Goal: Transaction & Acquisition: Purchase product/service

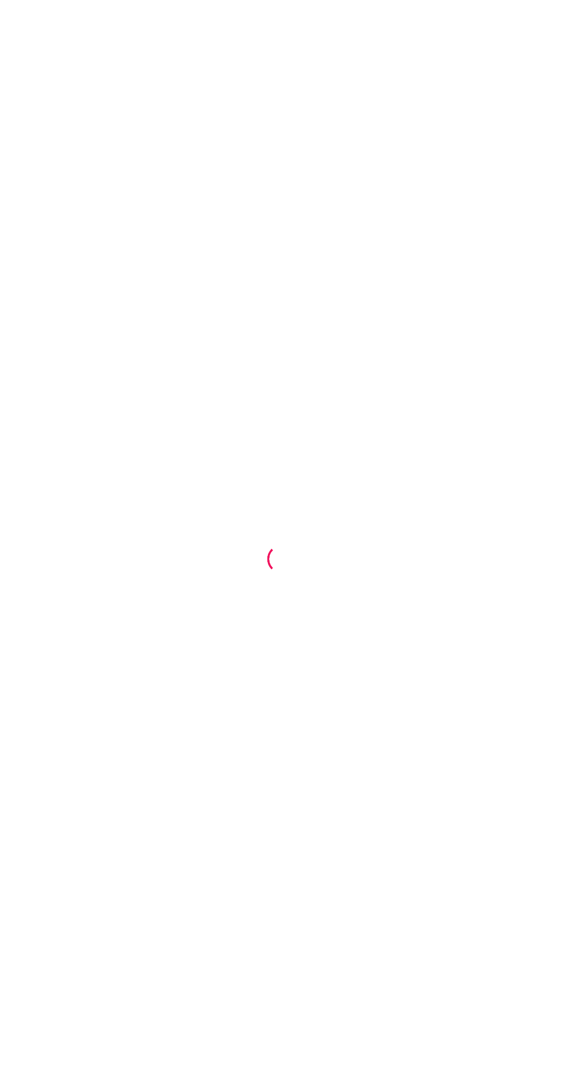
click at [51, 1051] on div at bounding box center [286, 543] width 572 height 1086
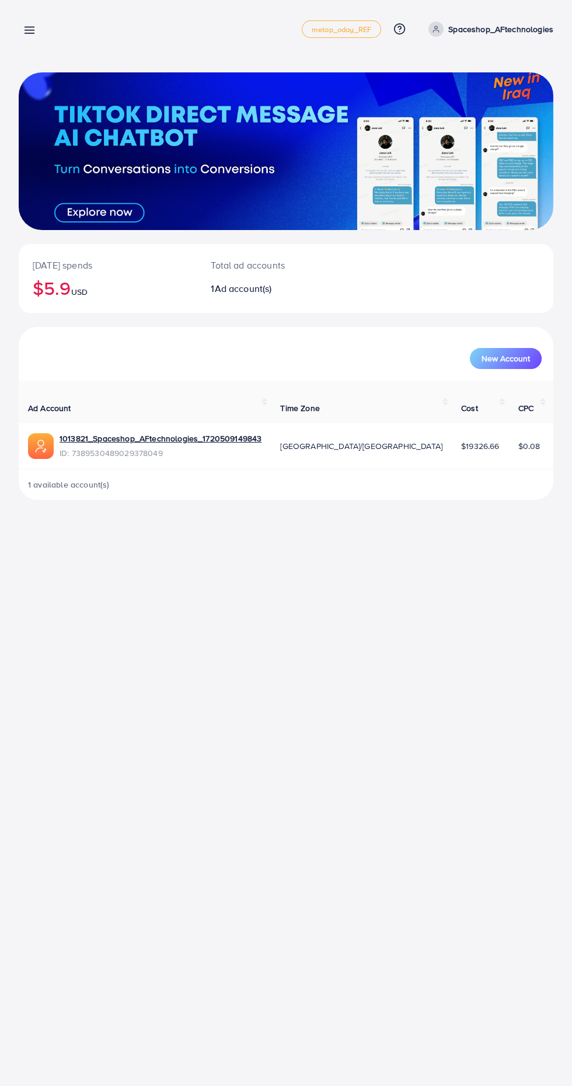
click at [54, 29] on div "Overview metap_oday_REF Help Center Contact Support Plans and Pricing Term and …" at bounding box center [286, 29] width 535 height 33
click at [30, 33] on line at bounding box center [29, 33] width 9 height 0
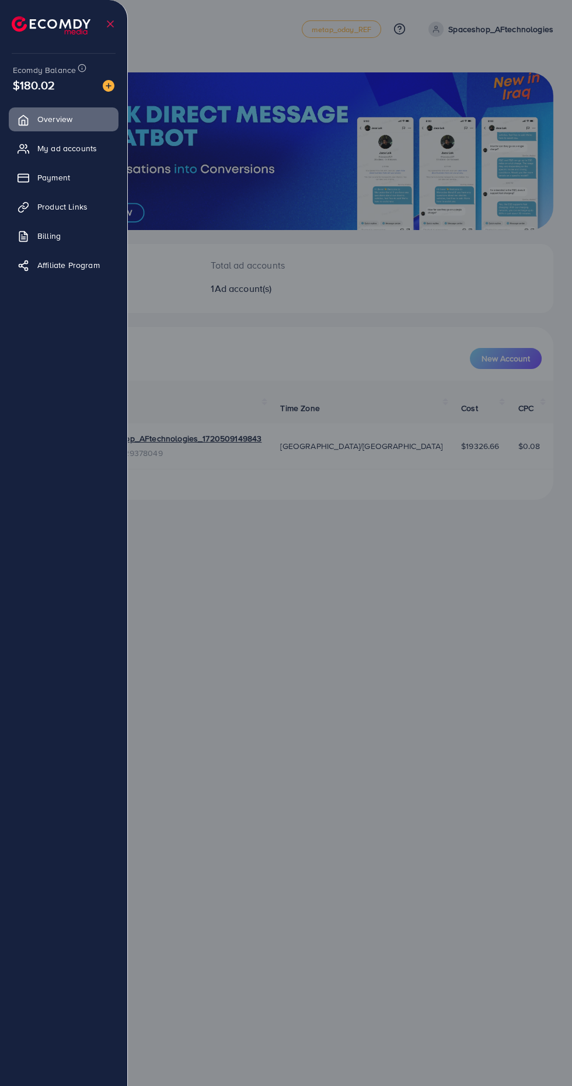
click at [85, 180] on link "Payment" at bounding box center [64, 177] width 110 height 23
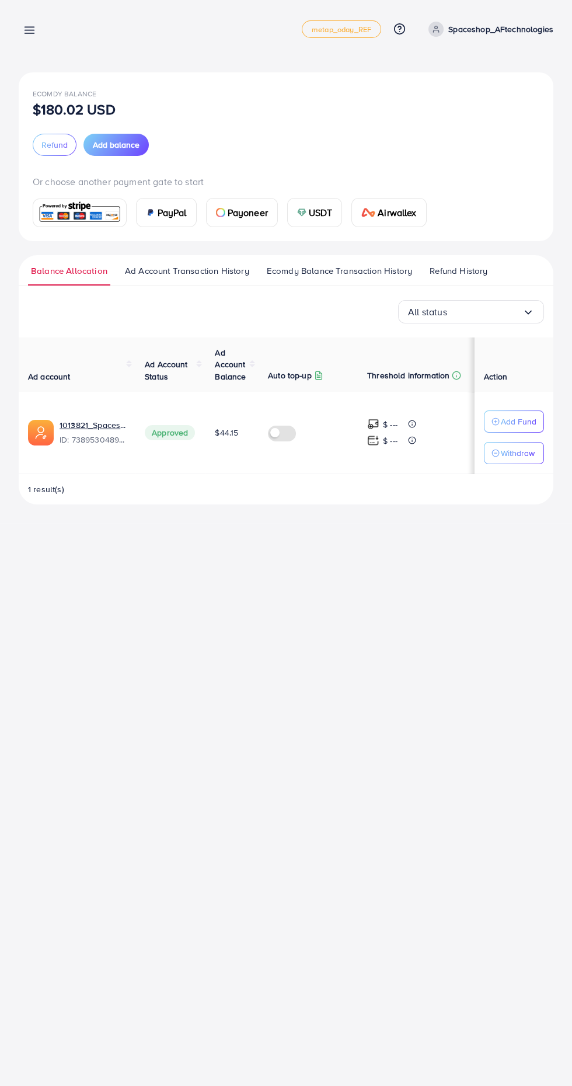
click at [325, 212] on span "USDT" at bounding box center [321, 212] width 24 height 14
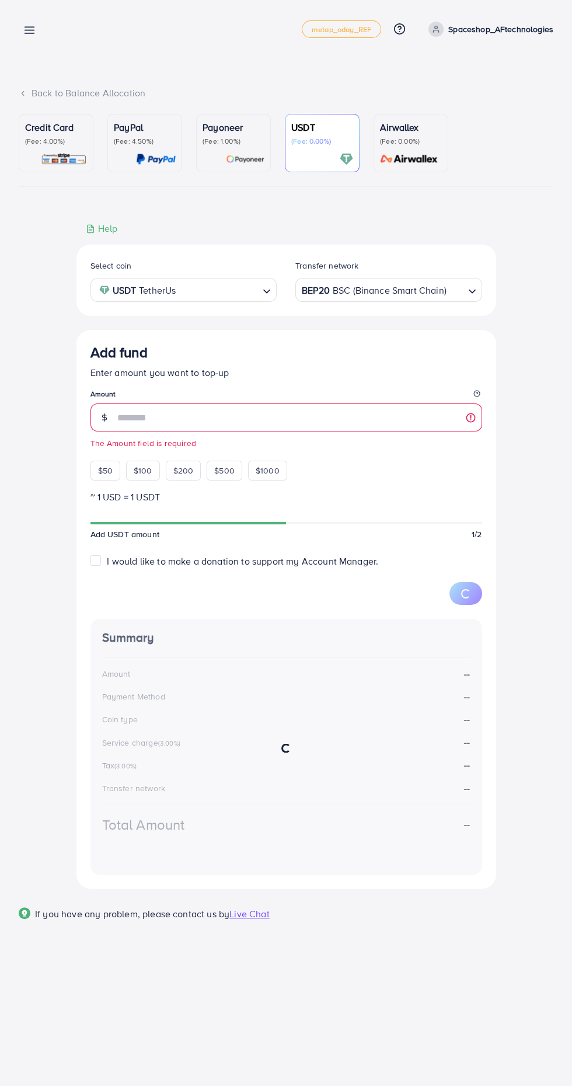
click at [412, 294] on div "BEP20 BSC (Binance Smart Chain)" at bounding box center [381, 288] width 165 height 20
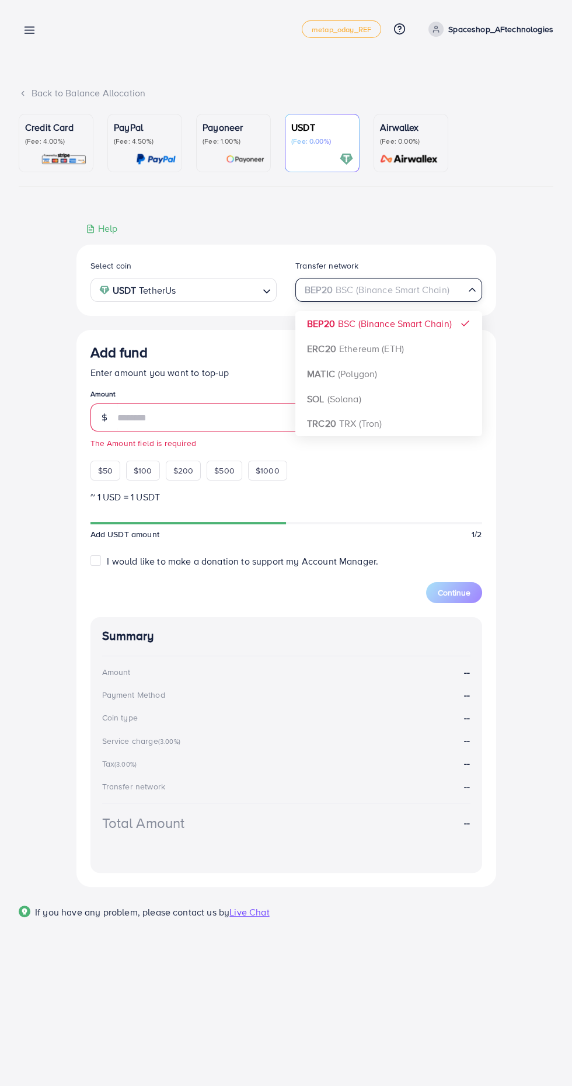
click at [375, 426] on div "Select coin USDT TetherUs Loading... Transfer network BEP20 BSC (Binance Smart …" at bounding box center [286, 566] width 420 height 642
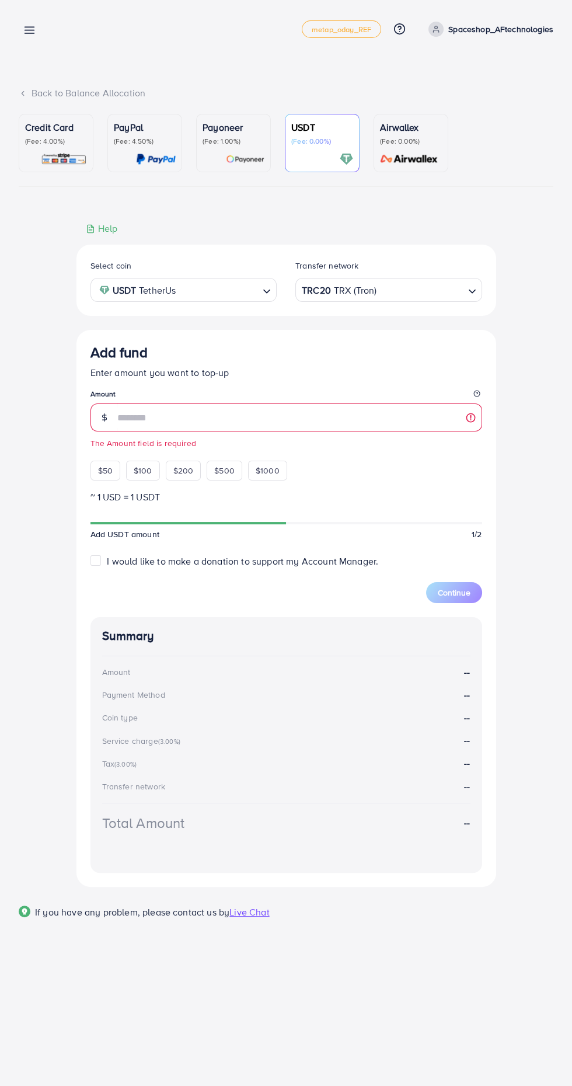
click at [283, 473] on div "$1000" at bounding box center [267, 471] width 39 height 20
type input "****"
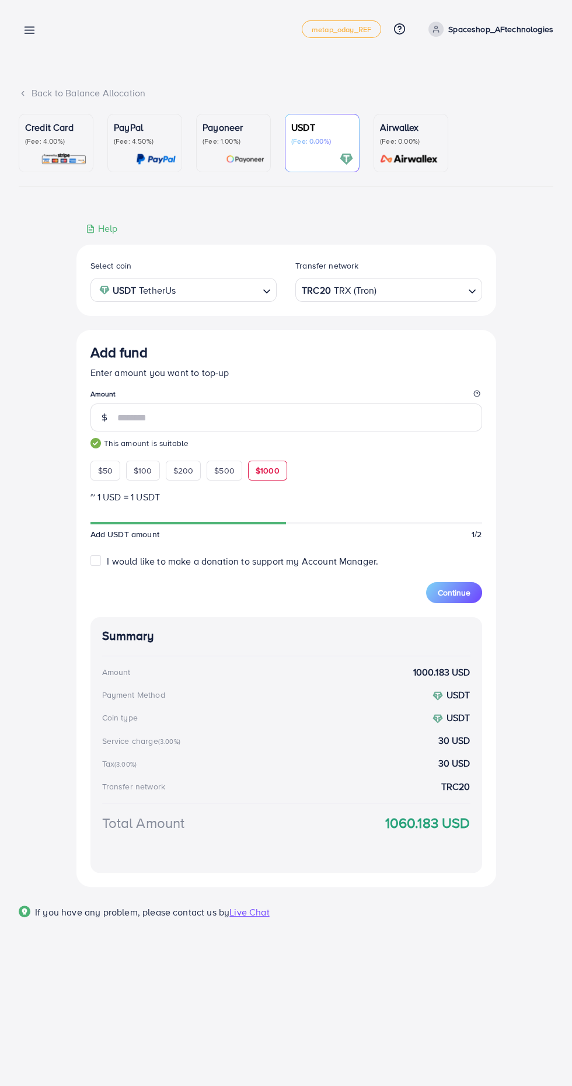
click at [476, 599] on button "Continue" at bounding box center [454, 592] width 56 height 21
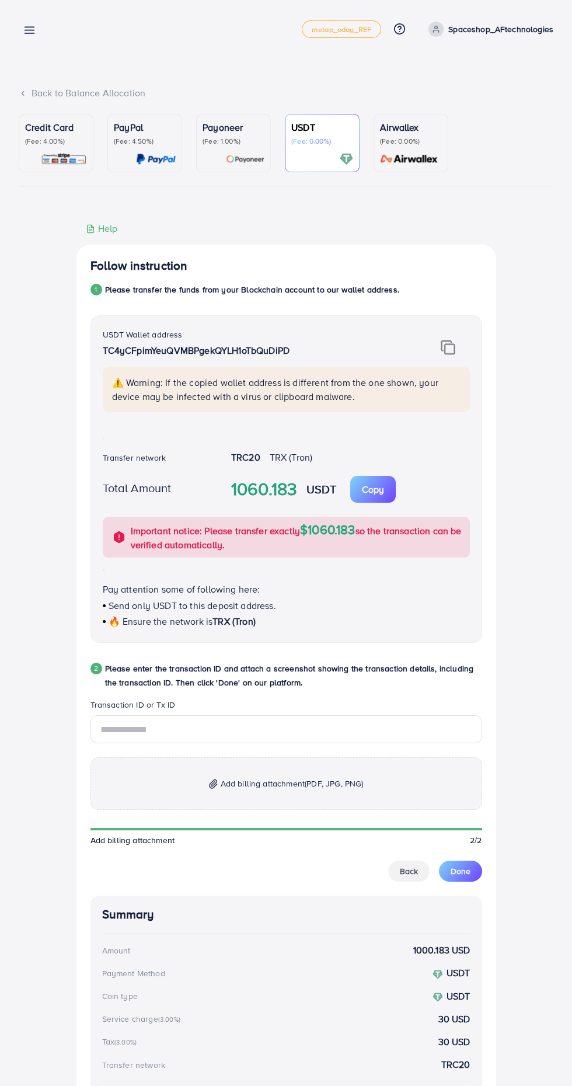
click at [454, 348] on img at bounding box center [448, 347] width 15 height 15
